Goal: Navigation & Orientation: Find specific page/section

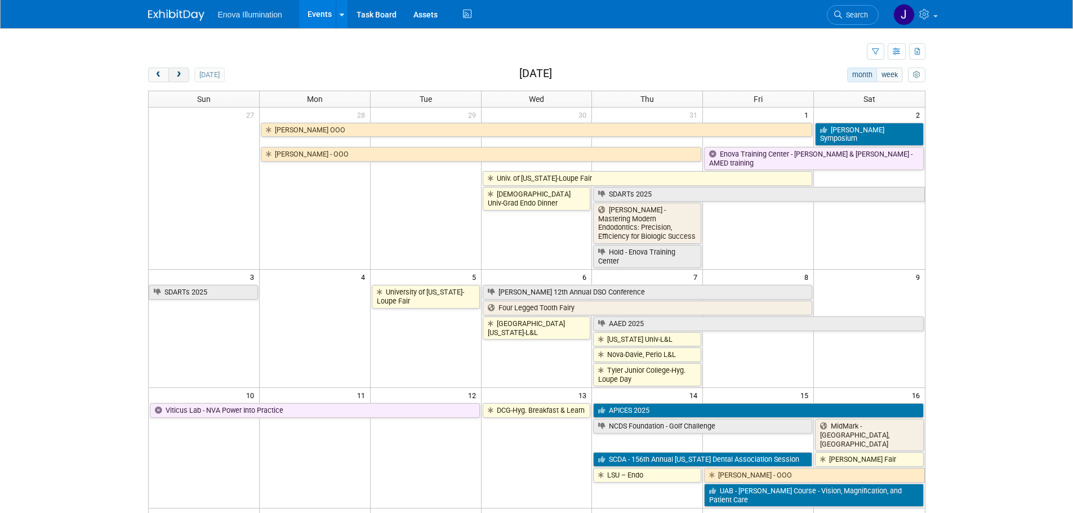
click at [178, 73] on span "next" at bounding box center [179, 75] width 8 height 7
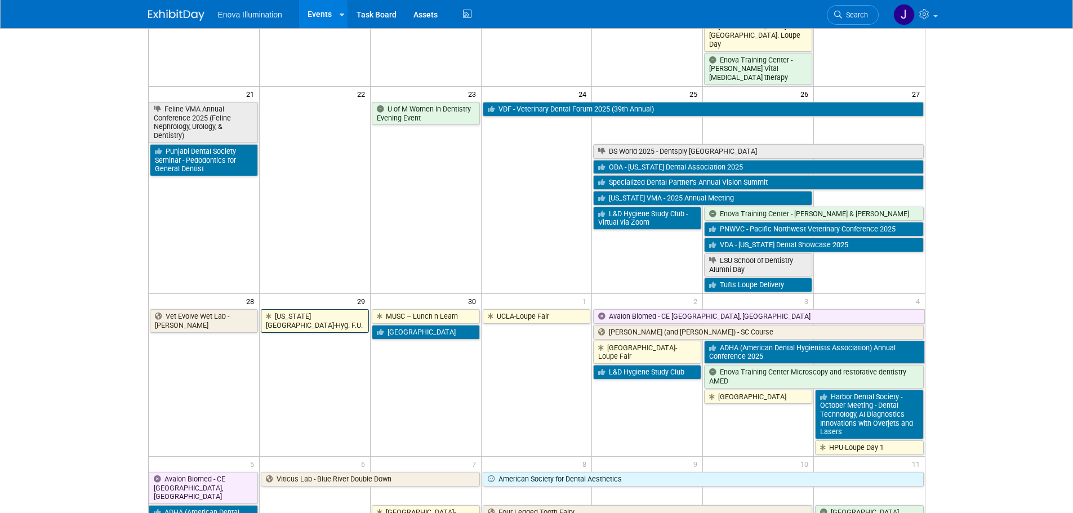
scroll to position [747, 0]
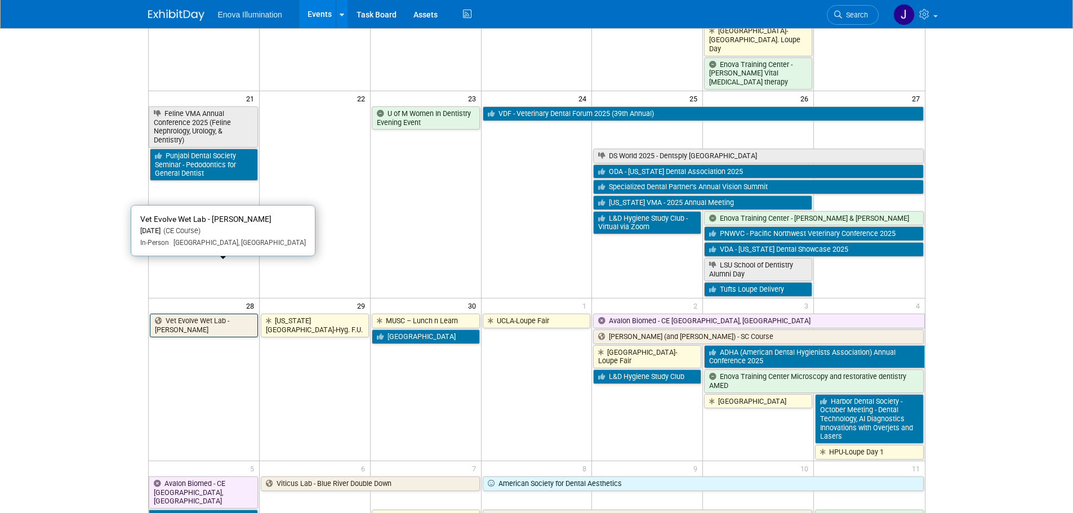
click at [207, 314] on link "Vet Evolve Wet Lab - [PERSON_NAME]" at bounding box center [204, 325] width 108 height 23
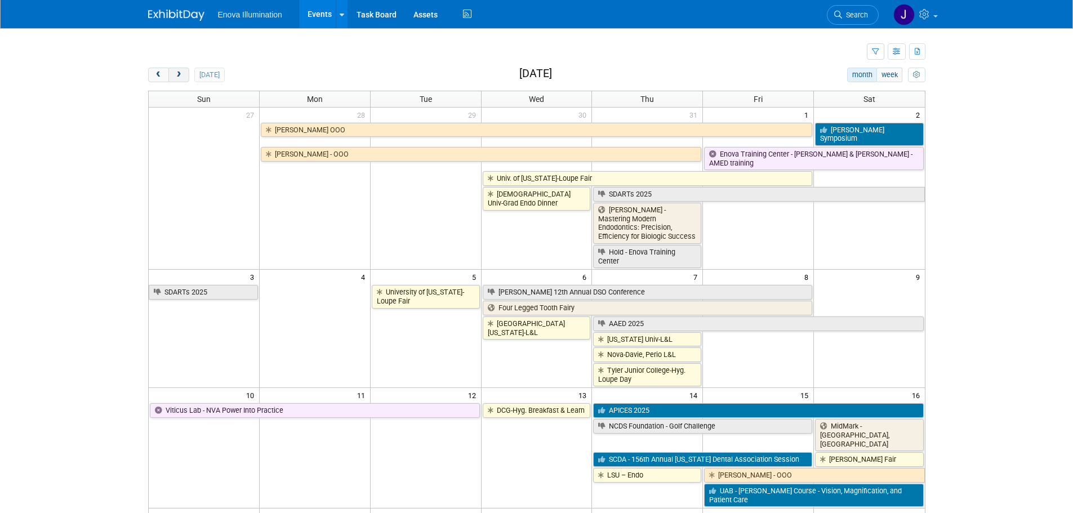
click at [181, 79] on button "next" at bounding box center [178, 75] width 21 height 15
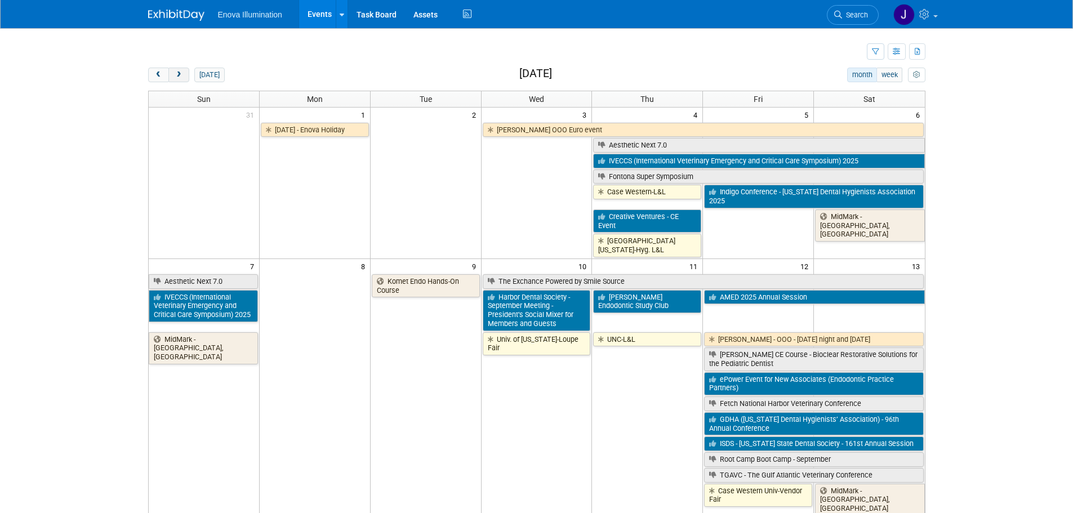
click at [180, 77] on span "next" at bounding box center [179, 75] width 8 height 7
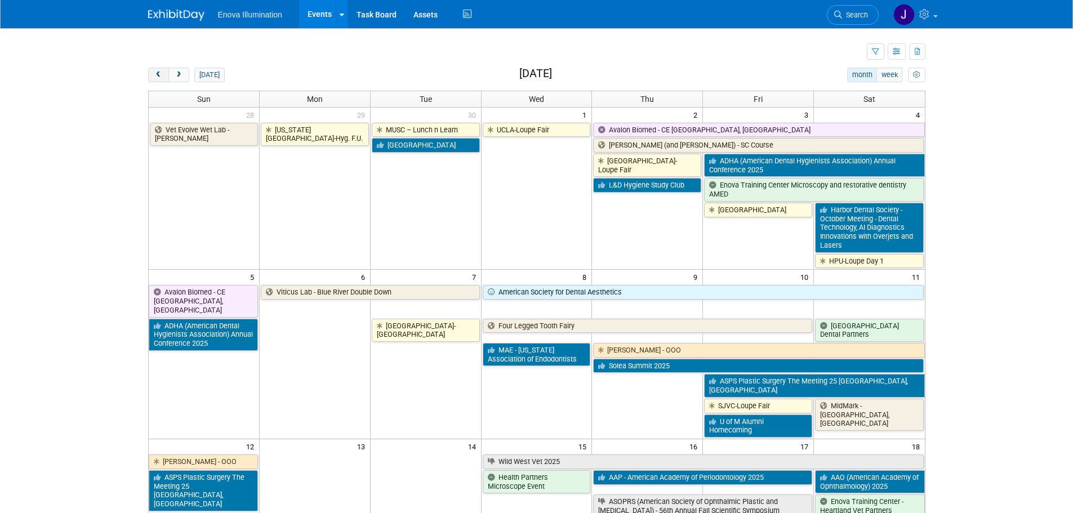
click at [162, 78] on span "prev" at bounding box center [158, 75] width 8 height 7
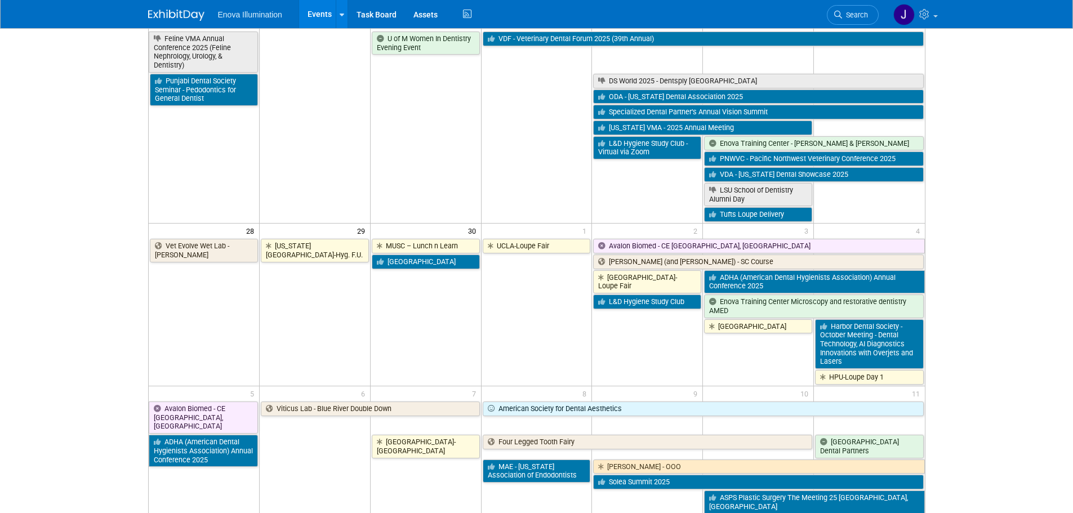
scroll to position [844, 0]
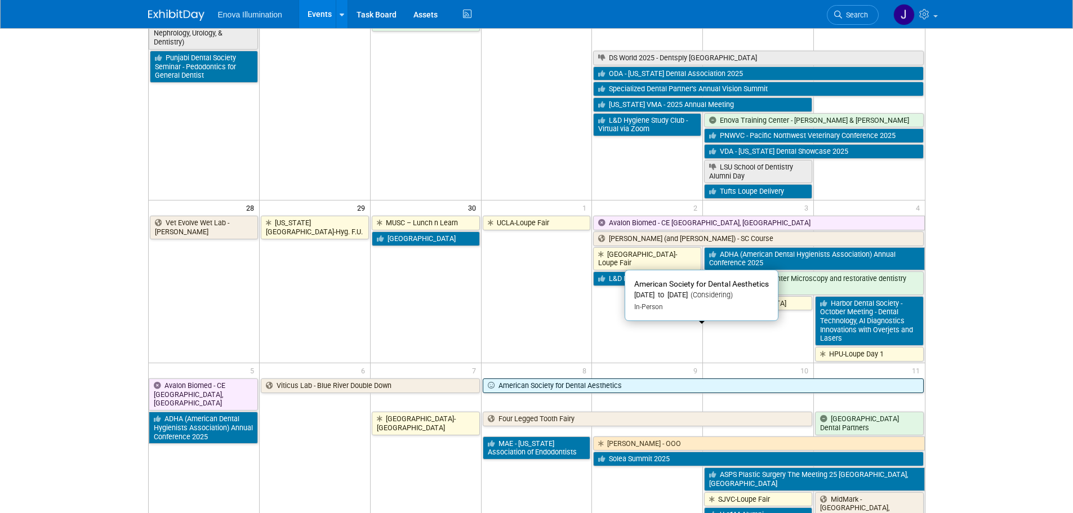
click at [590, 378] on link "American Society for Dental Aesthetics" at bounding box center [702, 385] width 441 height 15
click at [595, 378] on link "American Society for Dental Aesthetics" at bounding box center [702, 385] width 441 height 15
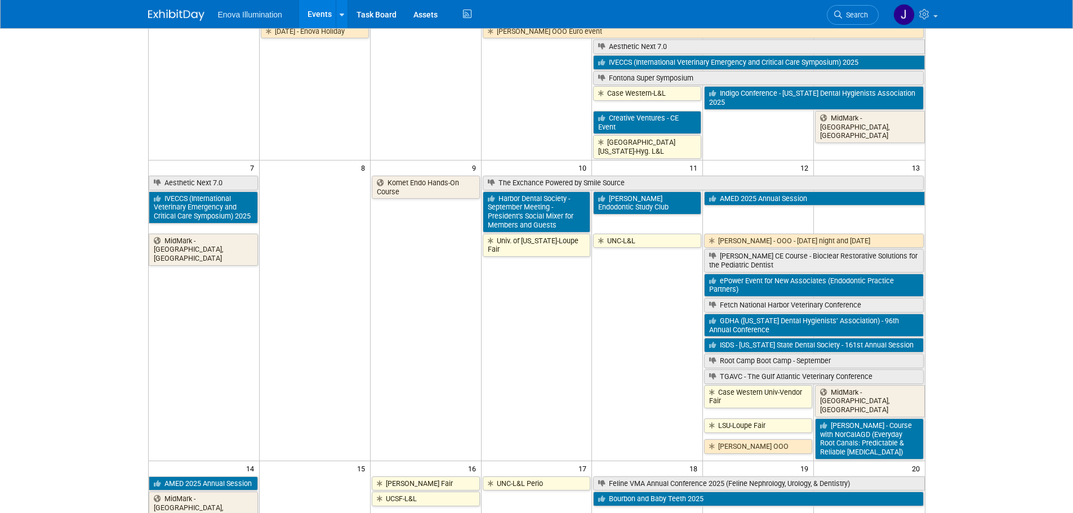
scroll to position [0, 0]
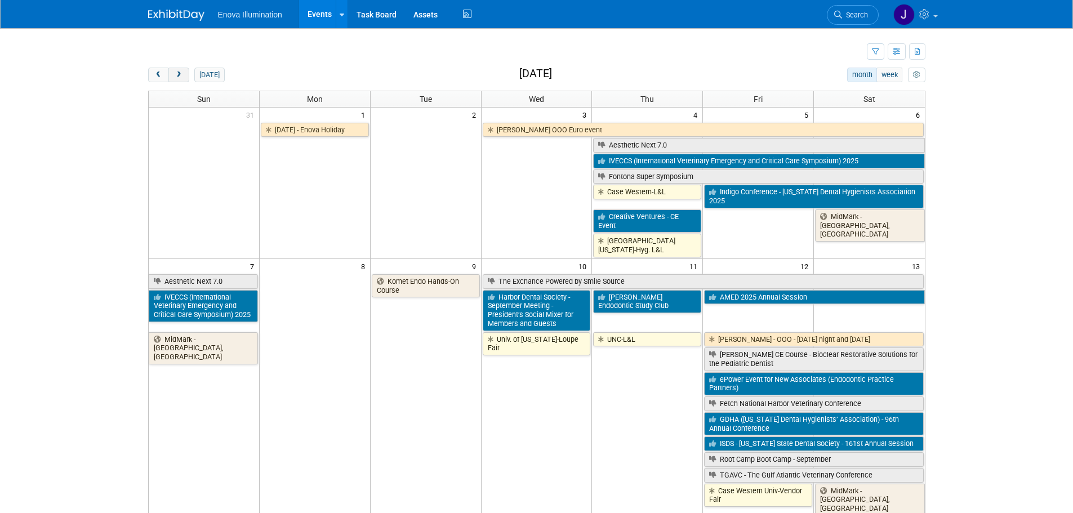
click at [183, 76] on button "next" at bounding box center [178, 75] width 21 height 15
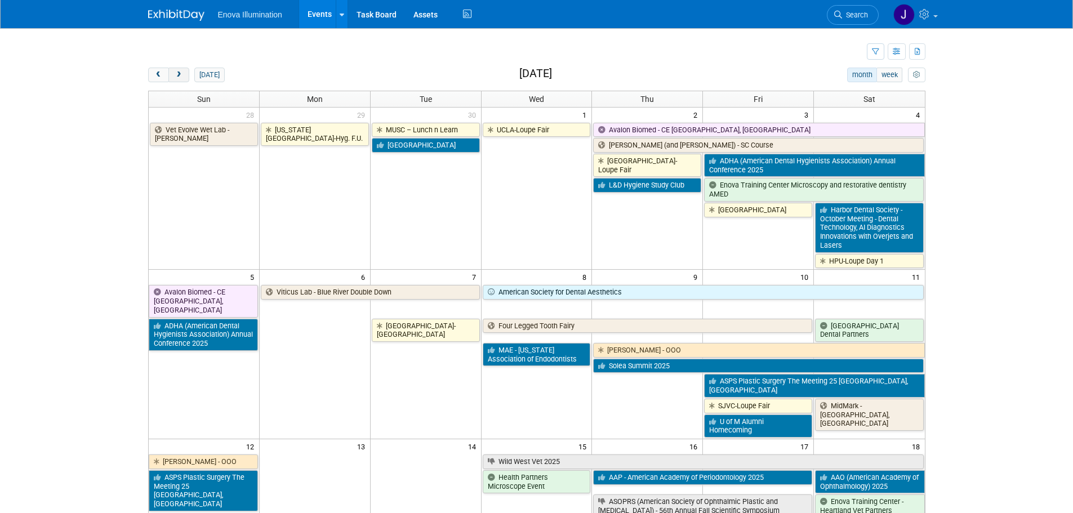
click at [183, 76] on button "next" at bounding box center [178, 75] width 21 height 15
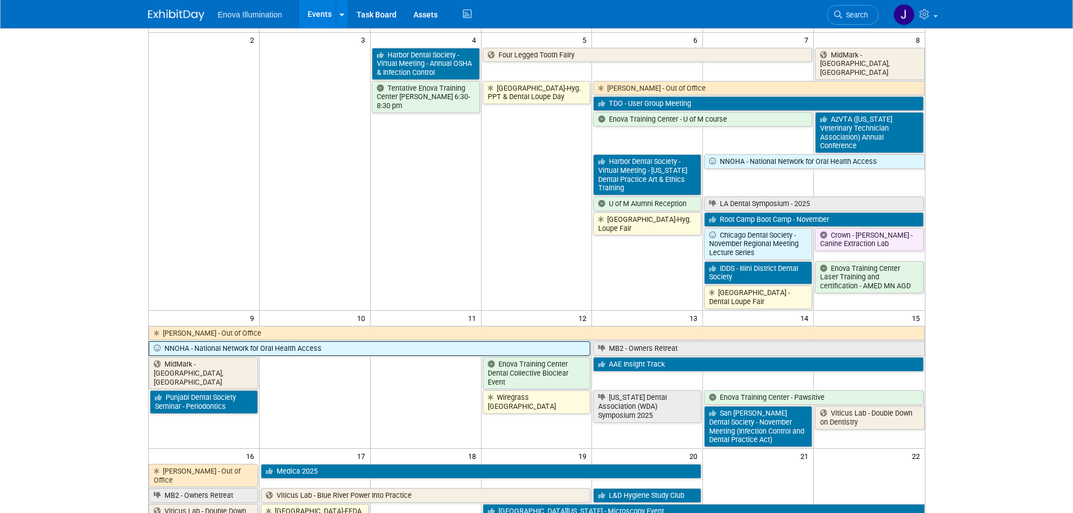
scroll to position [169, 0]
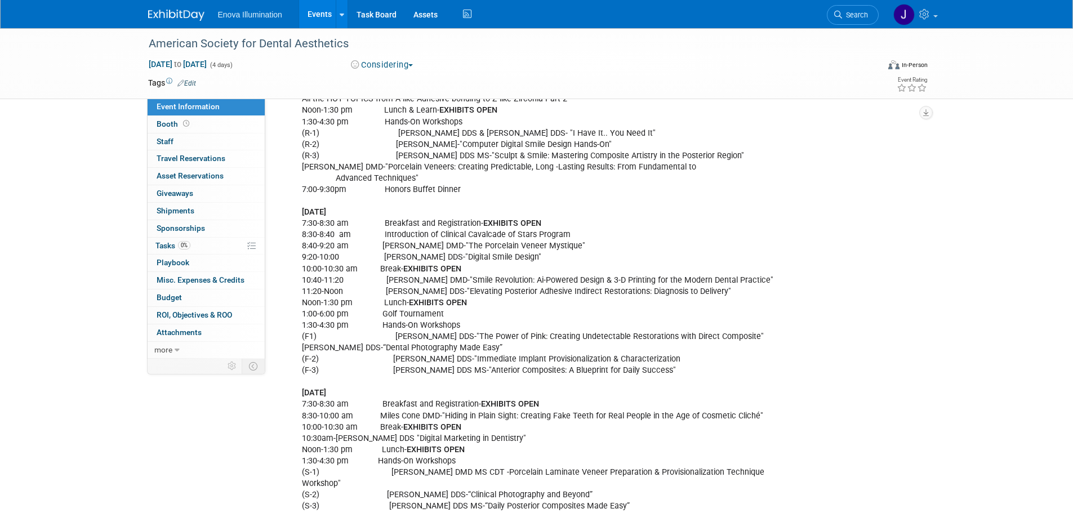
scroll to position [404, 0]
